Goal: Navigation & Orientation: Find specific page/section

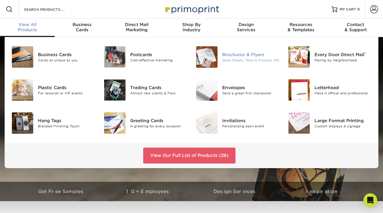
click at [250, 57] on div "Brochures & Flyers" at bounding box center [250, 55] width 57 height 6
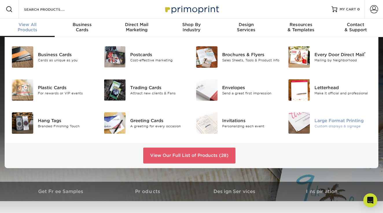
click at [326, 122] on div "Large Format Printing" at bounding box center [343, 121] width 57 height 6
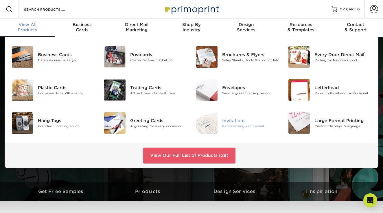
click at [231, 119] on div "Invitations" at bounding box center [250, 121] width 57 height 6
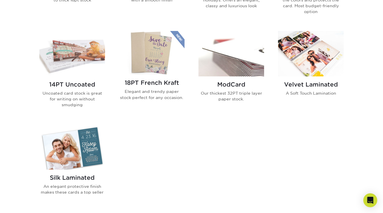
scroll to position [384, 0]
